Goal: Obtain resource: Download file/media

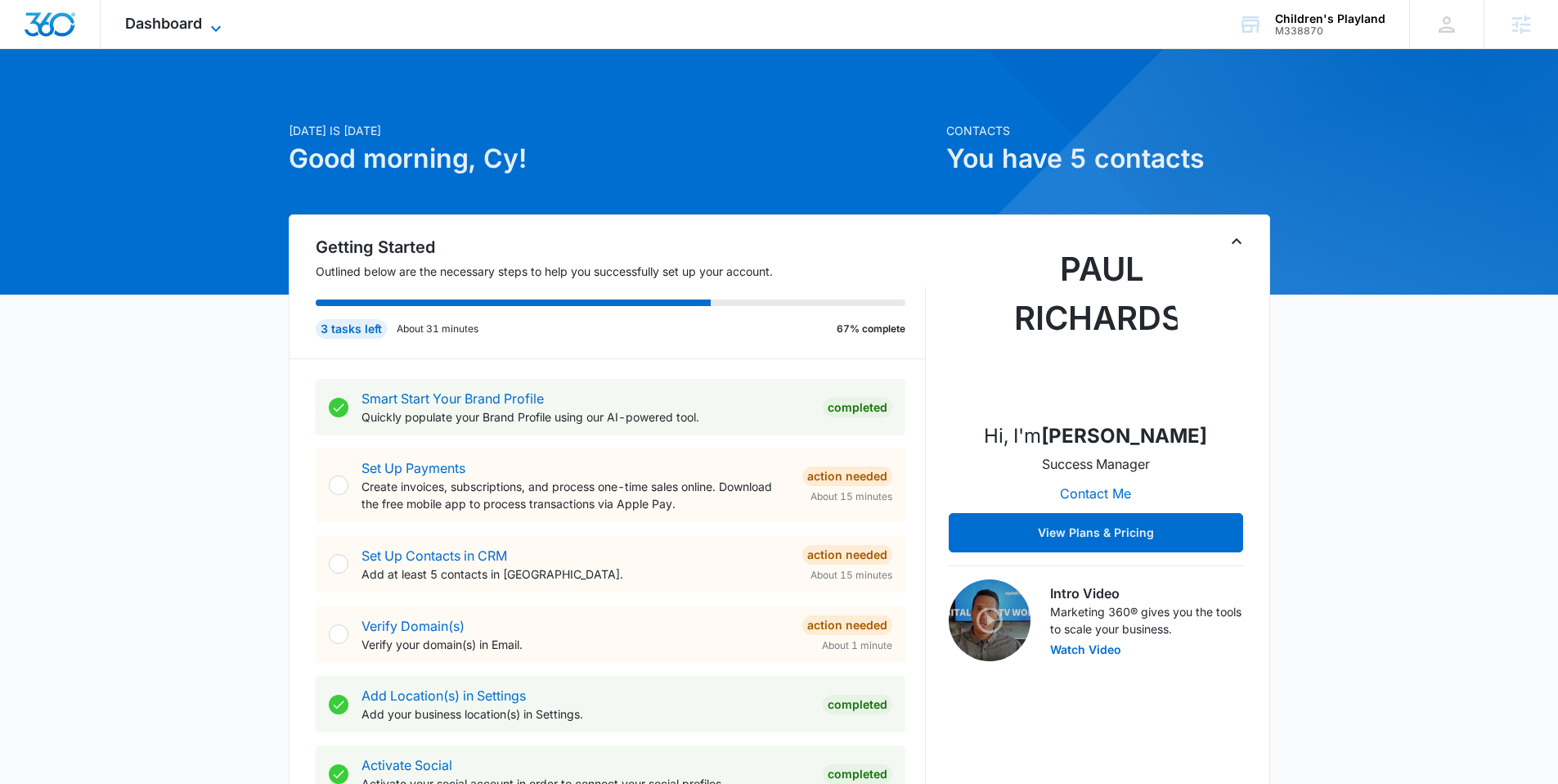
click at [152, 29] on span "Dashboard" at bounding box center [164, 23] width 77 height 17
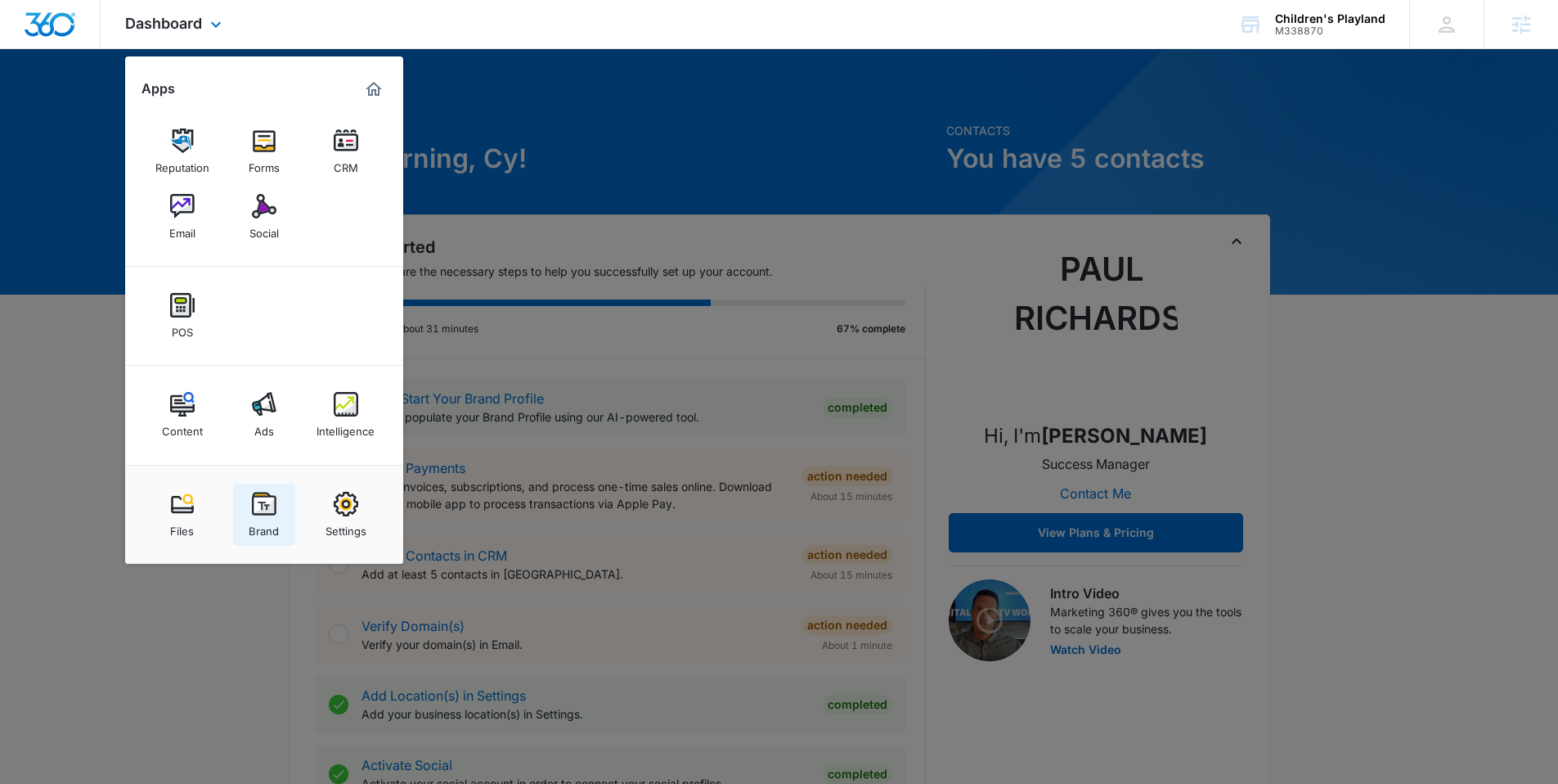
click at [249, 530] on div "Brand" at bounding box center [263, 526] width 30 height 21
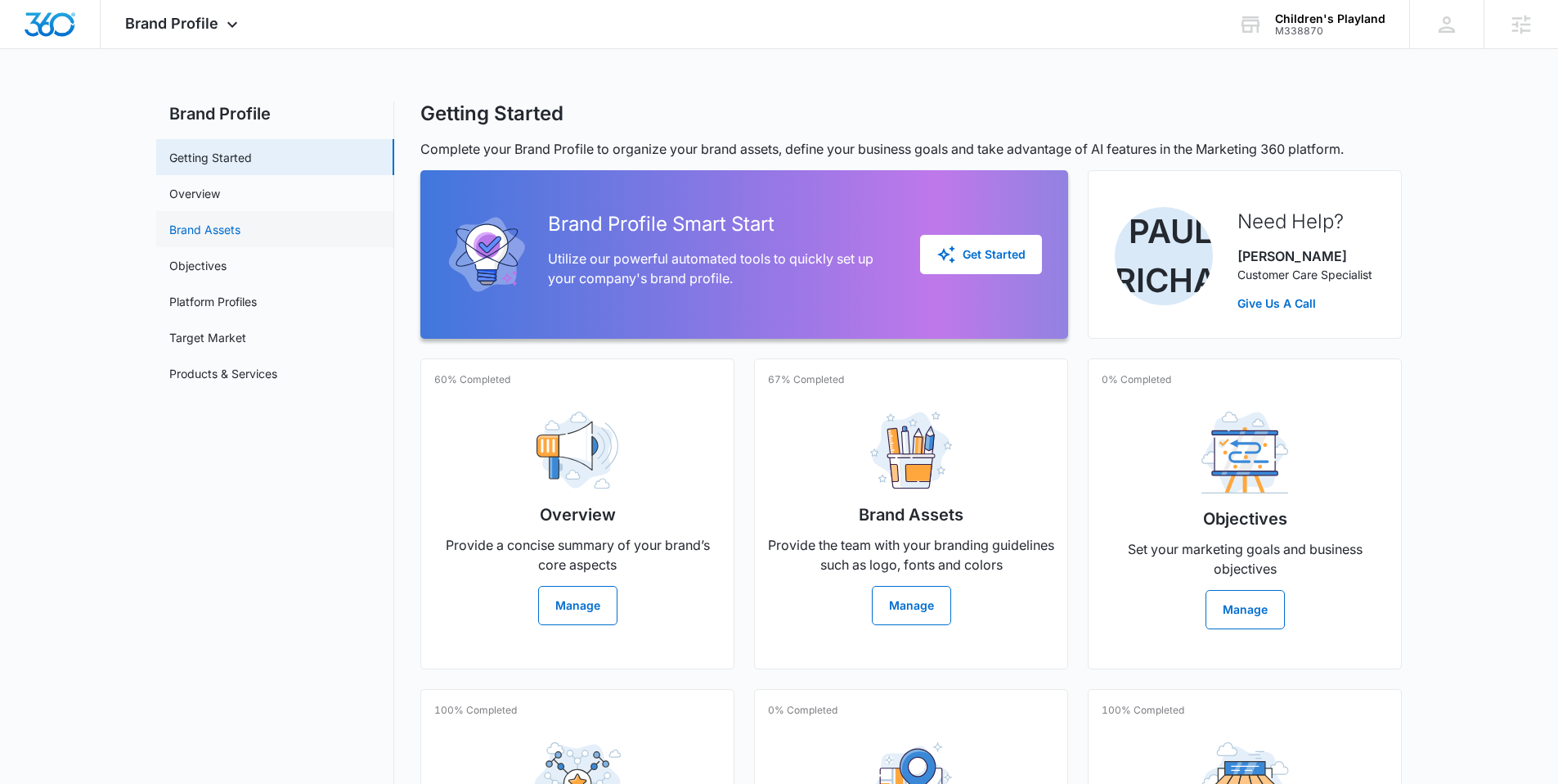
click at [205, 232] on link "Brand Assets" at bounding box center [205, 229] width 71 height 17
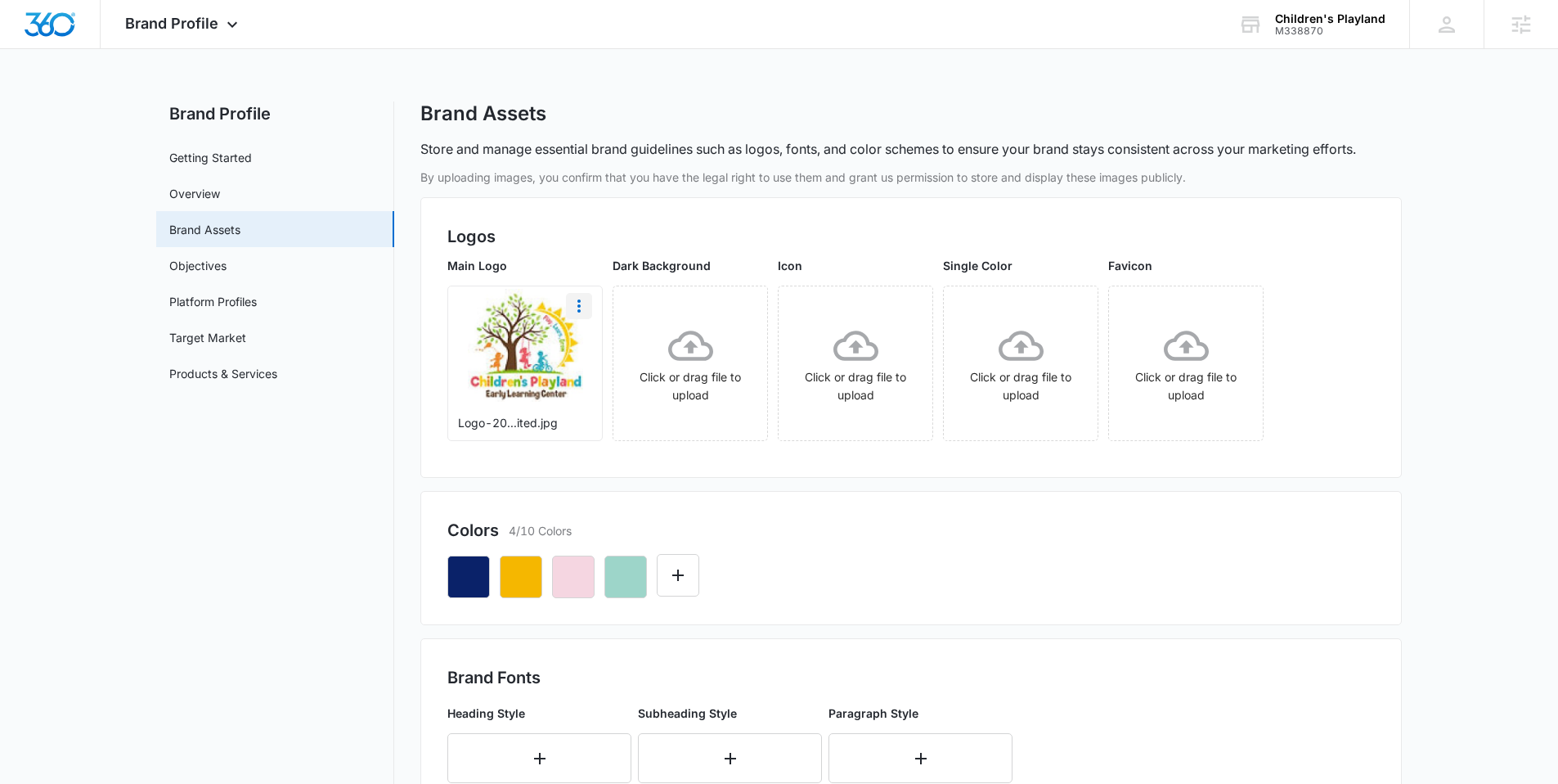
click at [581, 310] on icon "More" at bounding box center [578, 305] width 19 height 19
click at [777, 479] on div "By uploading images, you confirm that you have the legal right to use them and …" at bounding box center [911, 779] width 981 height 1221
click at [575, 306] on icon "More" at bounding box center [578, 305] width 19 height 19
click at [602, 355] on div "Download" at bounding box center [613, 352] width 53 height 12
